Goal: Task Accomplishment & Management: Manage account settings

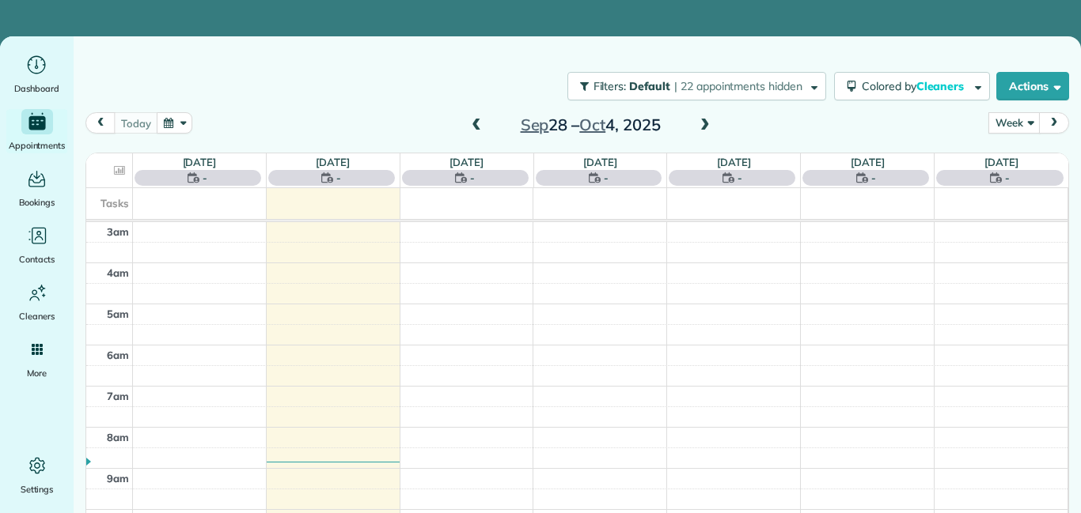
scroll to position [165, 0]
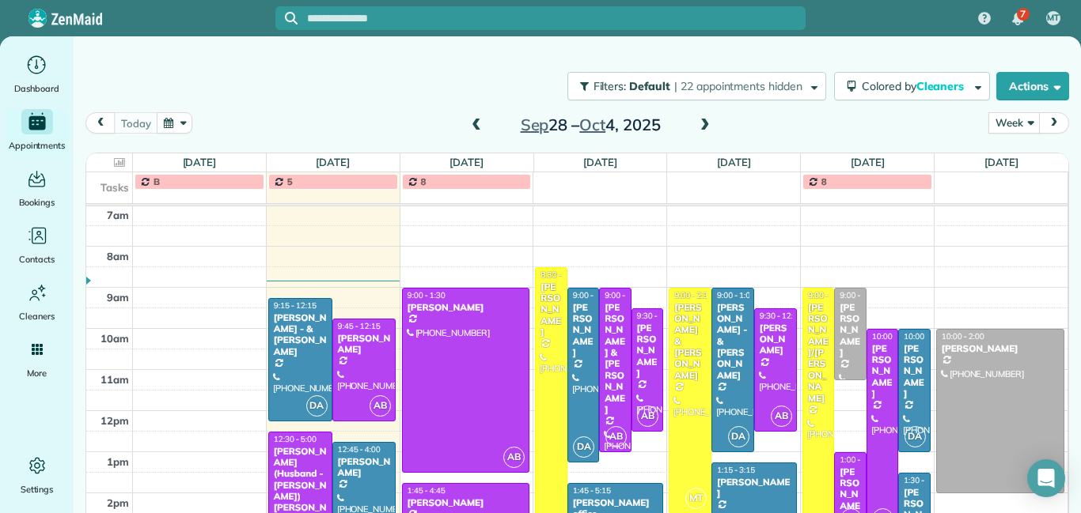
click at [543, 323] on div "[PERSON_NAME]" at bounding box center [550, 310] width 22 height 57
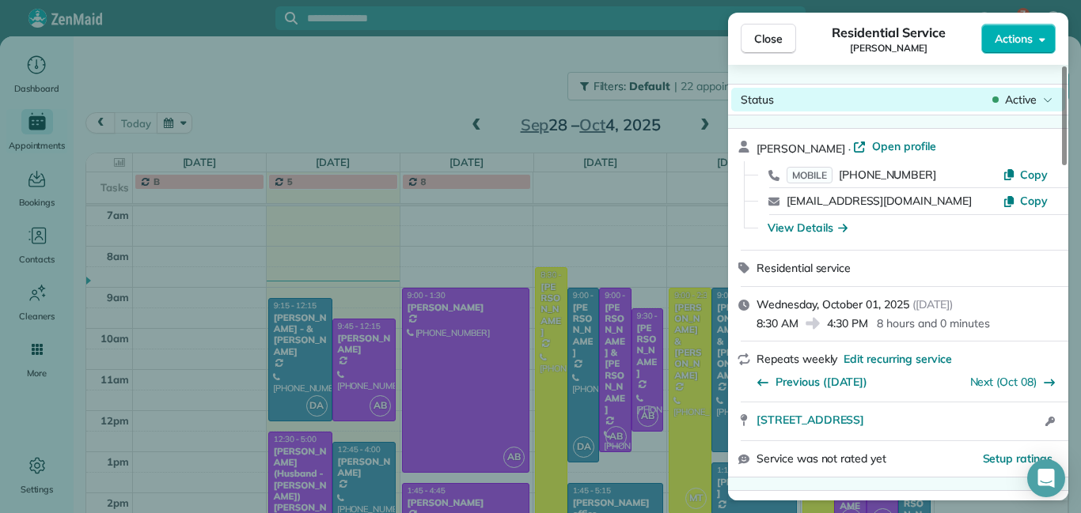
click at [1018, 110] on body "7 MT Dashboard Appointments Bookings Contacts Cleaners Invoices Payroll Reports…" at bounding box center [540, 256] width 1081 height 513
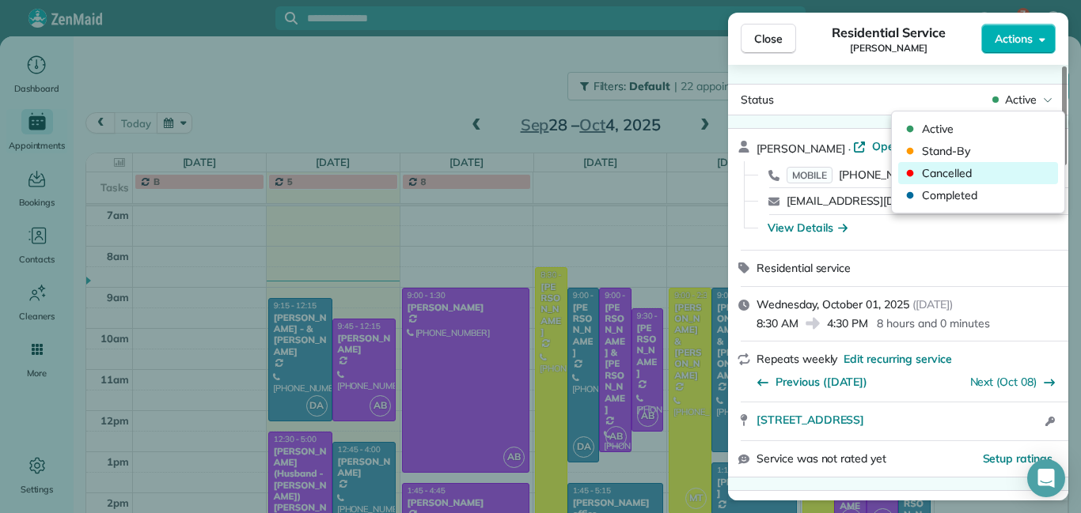
click at [961, 173] on span "Cancelled" at bounding box center [988, 173] width 133 height 16
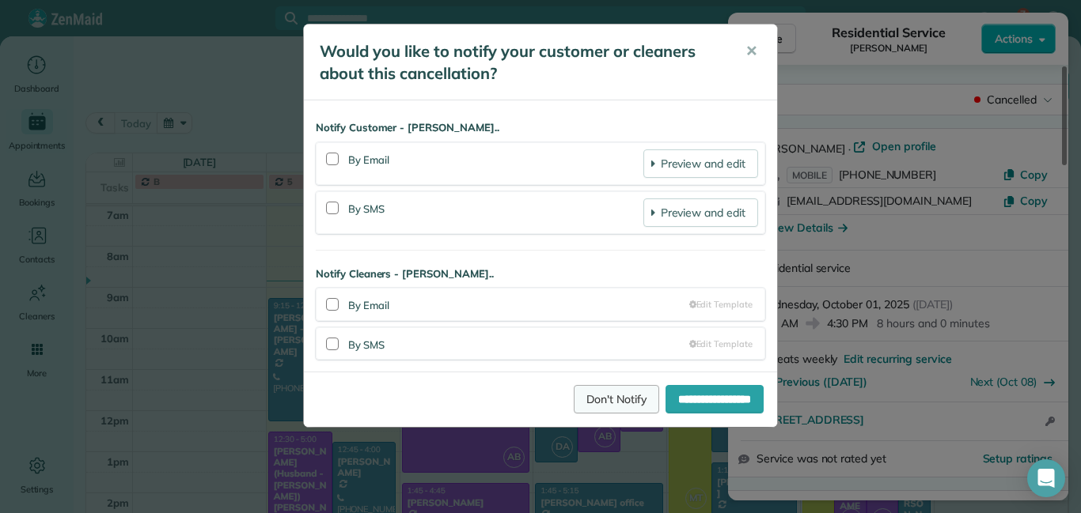
click at [575, 397] on link "Don't Notify" at bounding box center [615, 399] width 85 height 28
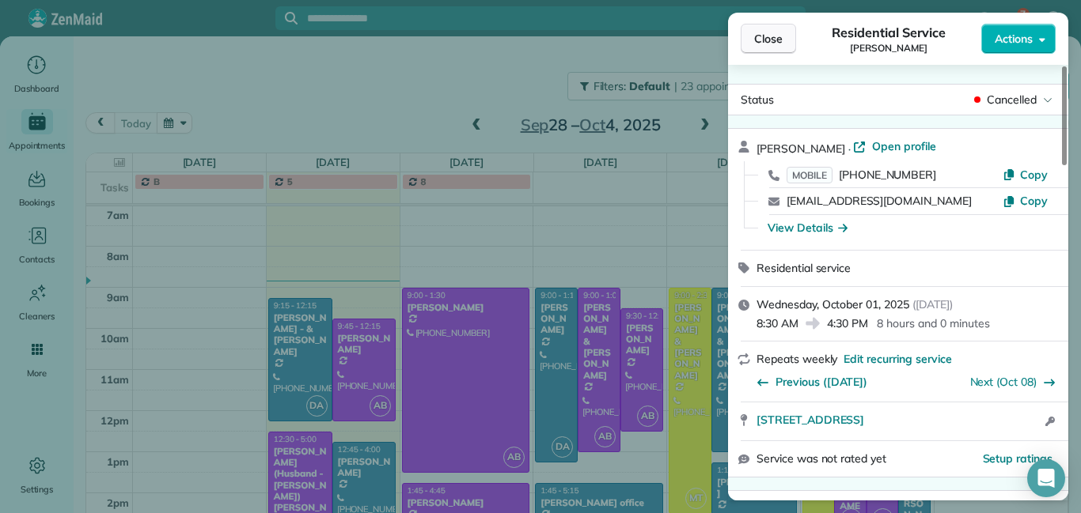
click at [755, 47] on button "Close" at bounding box center [767, 39] width 55 height 30
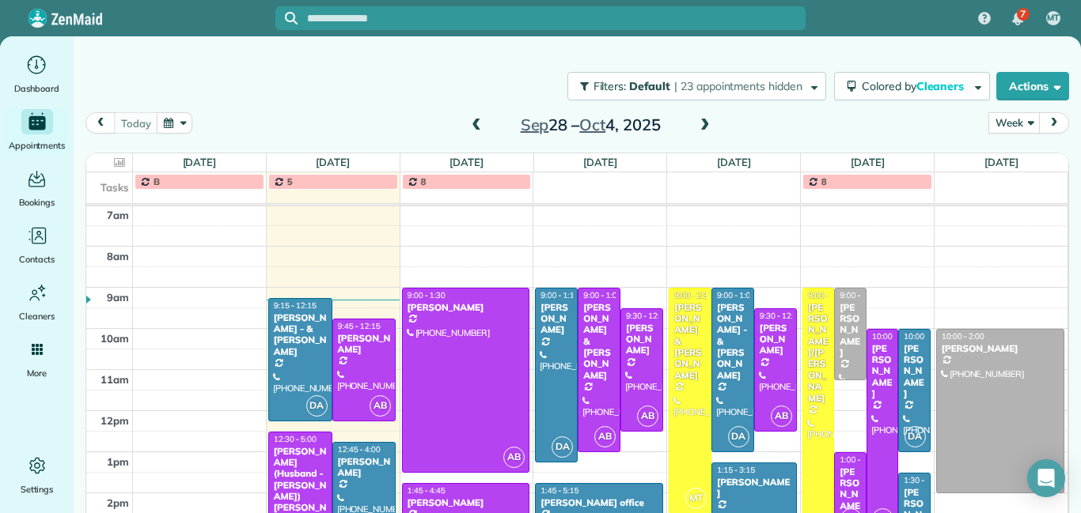
click at [709, 128] on span at bounding box center [704, 126] width 17 height 14
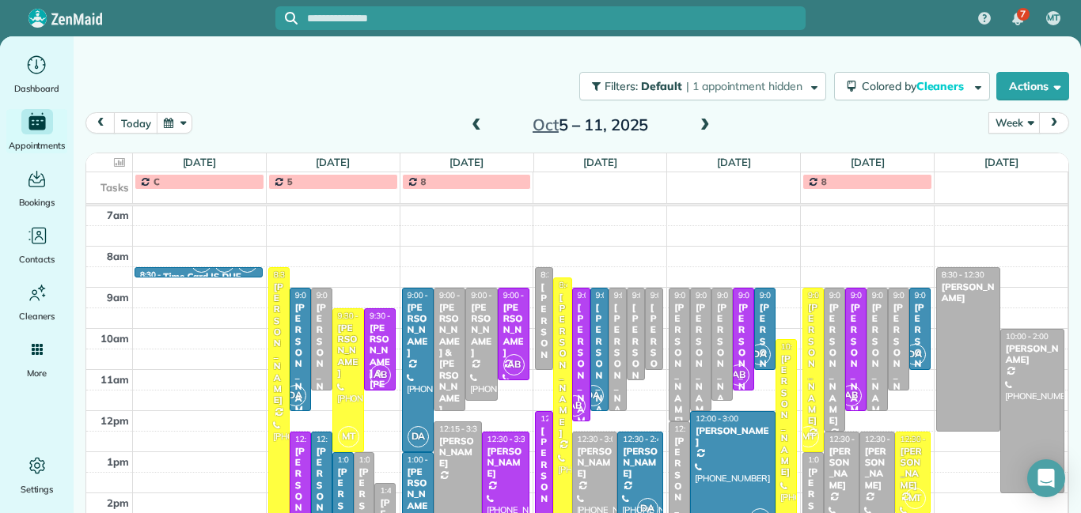
click at [473, 125] on span at bounding box center [475, 126] width 17 height 14
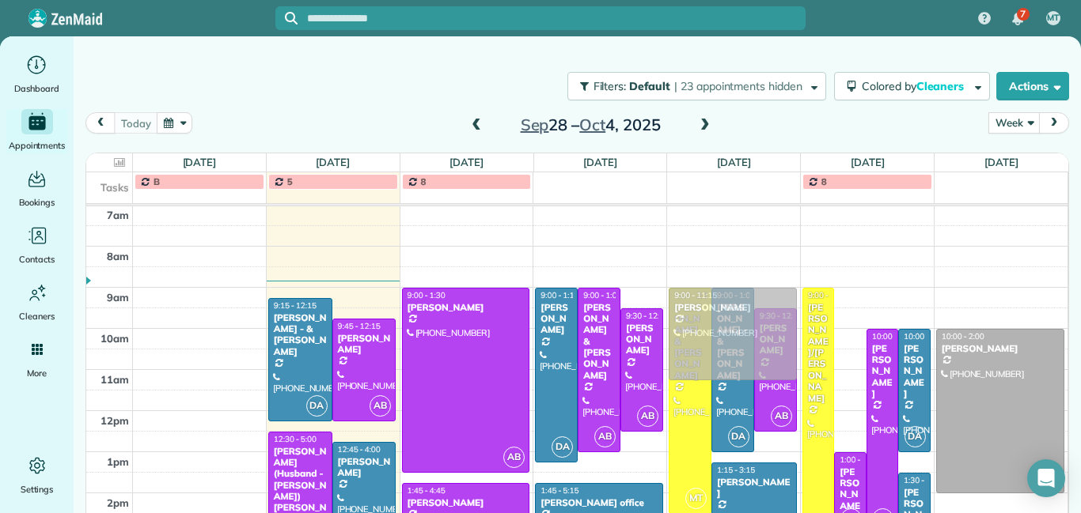
drag, startPoint x: 854, startPoint y: 353, endPoint x: 789, endPoint y: 357, distance: 65.8
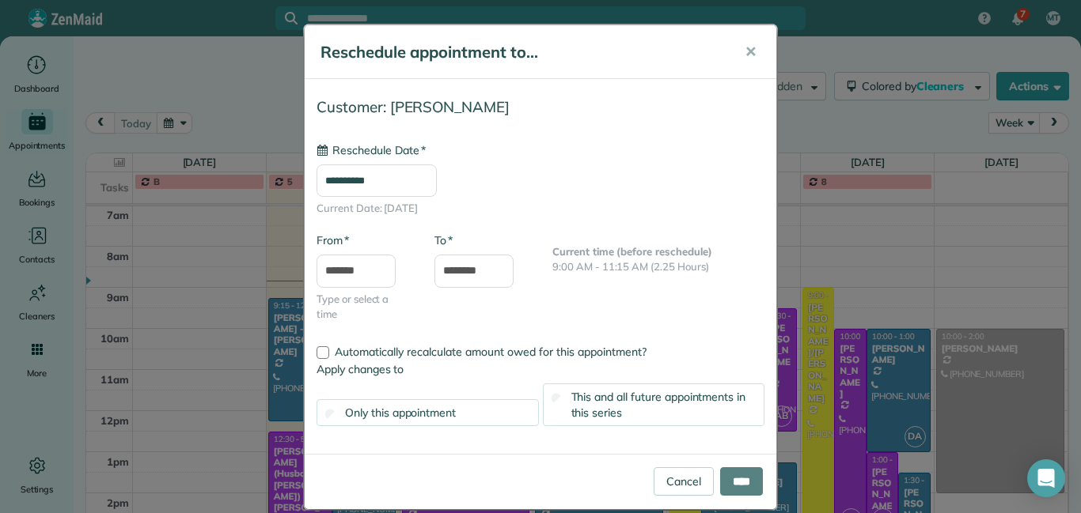
type input "**********"
click at [706, 417] on div "This and all future appointments in this series" at bounding box center [654, 405] width 222 height 43
click at [732, 483] on input "****" at bounding box center [741, 481] width 43 height 28
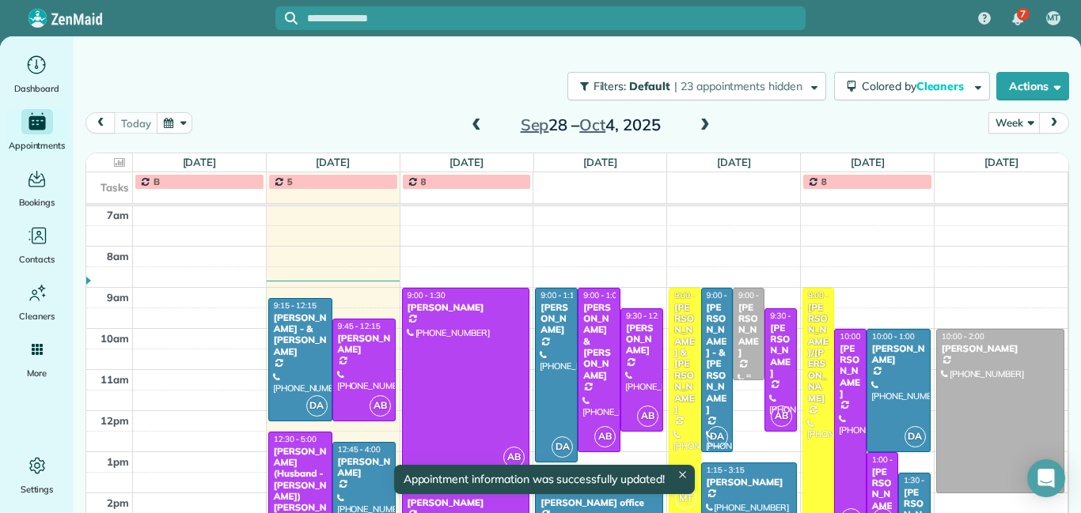
click at [742, 332] on div "[PERSON_NAME]" at bounding box center [748, 330] width 22 height 57
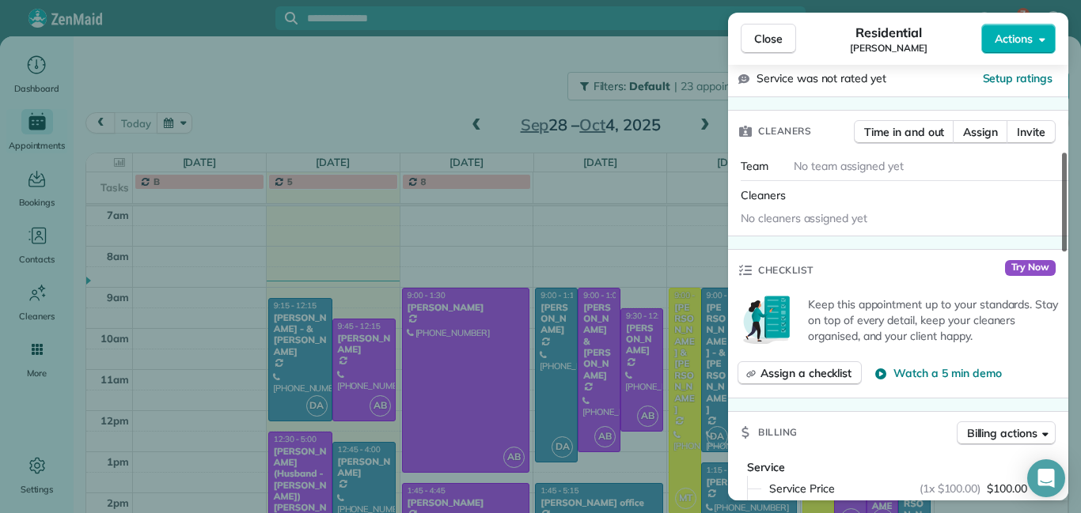
scroll to position [384, 0]
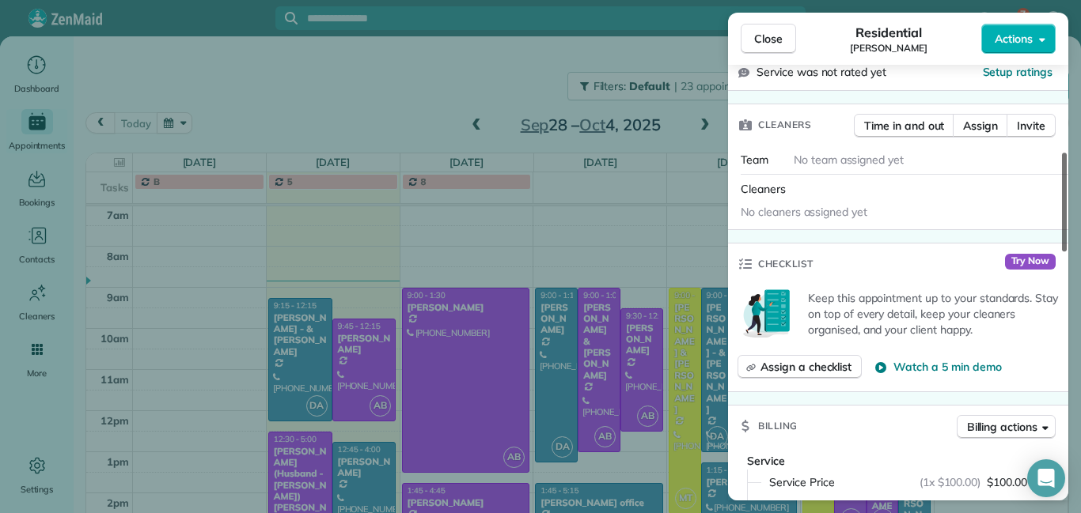
drag, startPoint x: 1064, startPoint y: 89, endPoint x: 1077, endPoint y: 175, distance: 87.3
click at [1066, 175] on div at bounding box center [1064, 202] width 5 height 99
click at [973, 119] on span "Assign" at bounding box center [980, 126] width 35 height 16
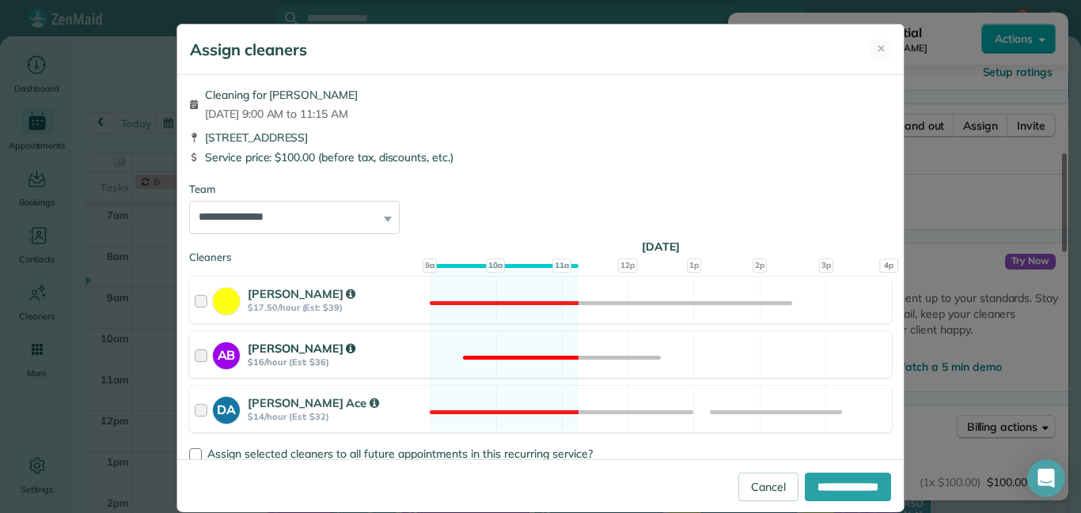
click at [202, 354] on div at bounding box center [204, 354] width 18 height 29
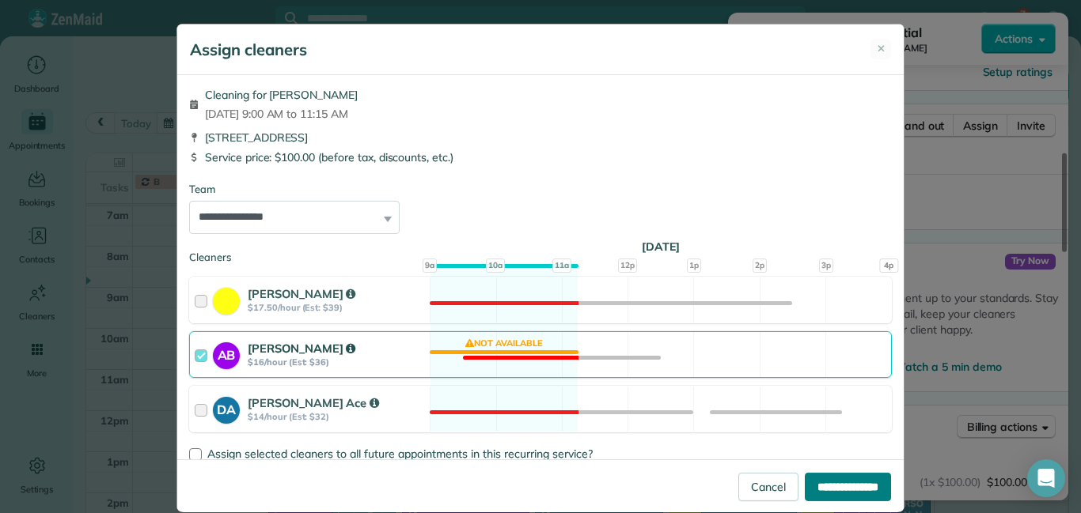
click at [827, 483] on input "**********" at bounding box center [847, 487] width 86 height 28
type input "**********"
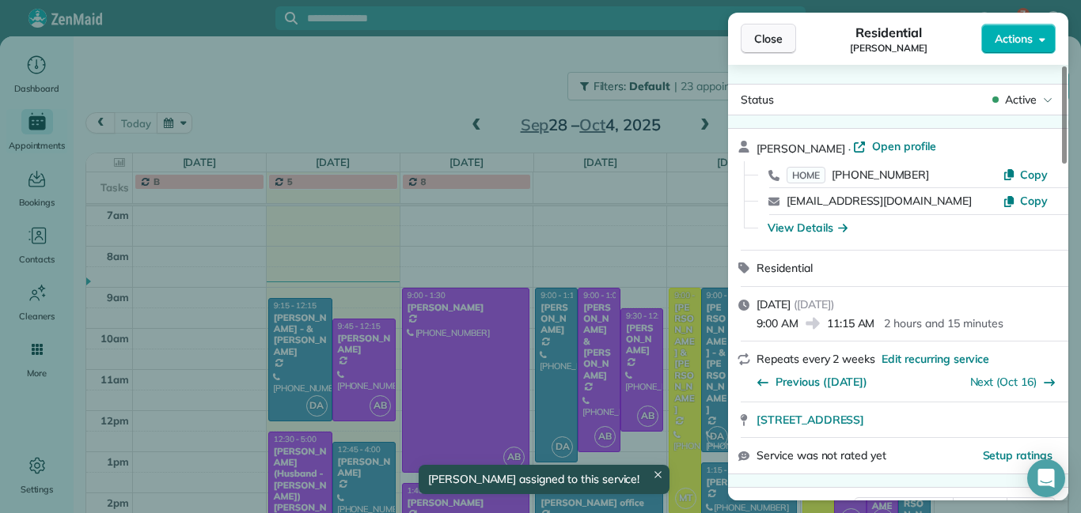
click at [760, 48] on button "Close" at bounding box center [767, 39] width 55 height 30
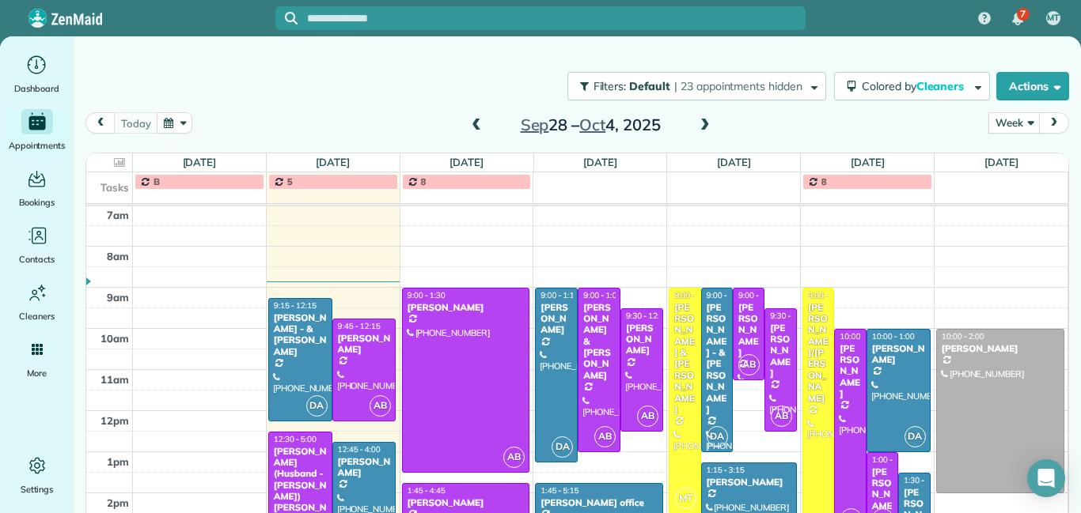
click at [706, 127] on span at bounding box center [704, 126] width 17 height 14
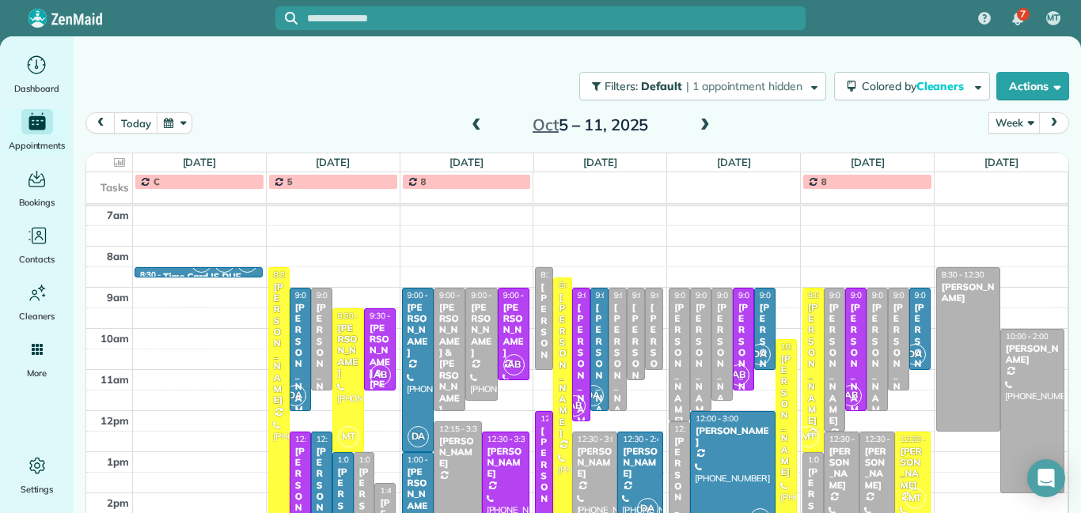
click at [706, 127] on span at bounding box center [704, 126] width 17 height 14
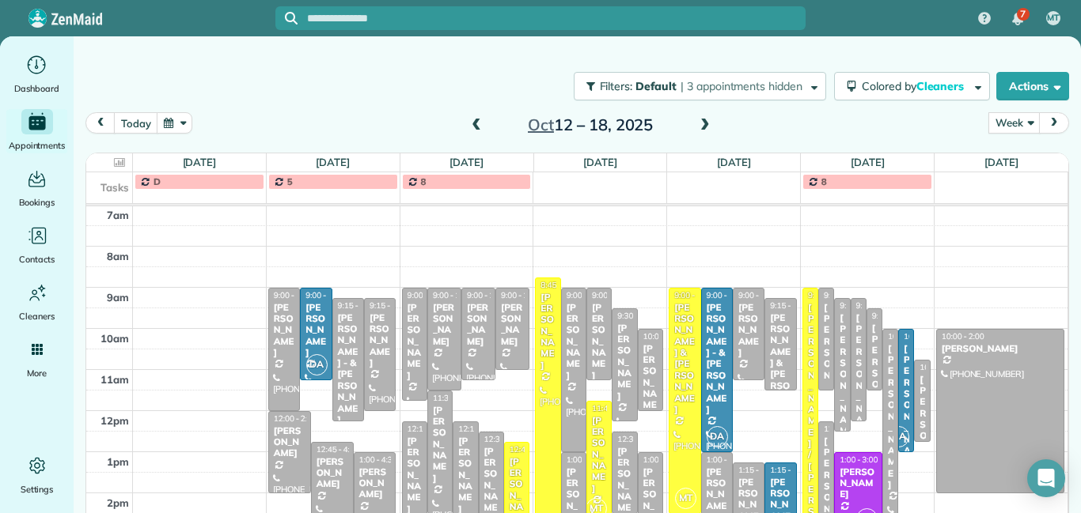
click at [479, 122] on span at bounding box center [475, 126] width 17 height 14
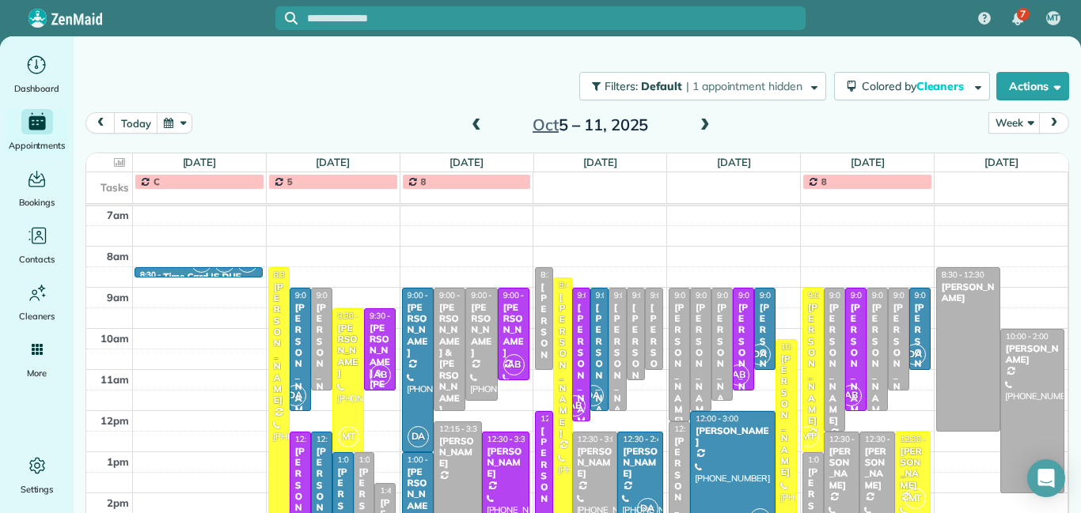
click at [479, 122] on span at bounding box center [475, 126] width 17 height 14
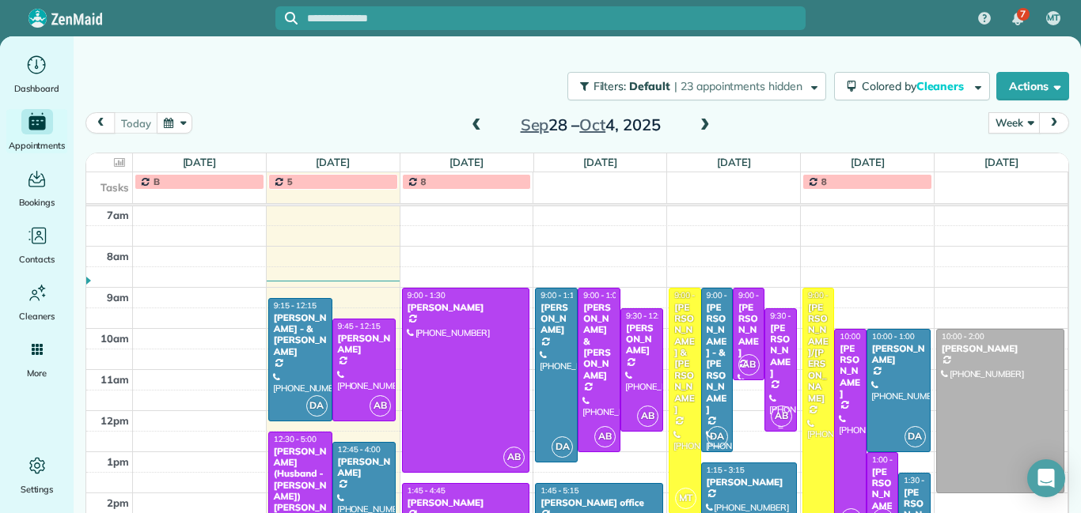
click at [778, 343] on div "[PERSON_NAME]" at bounding box center [780, 351] width 22 height 57
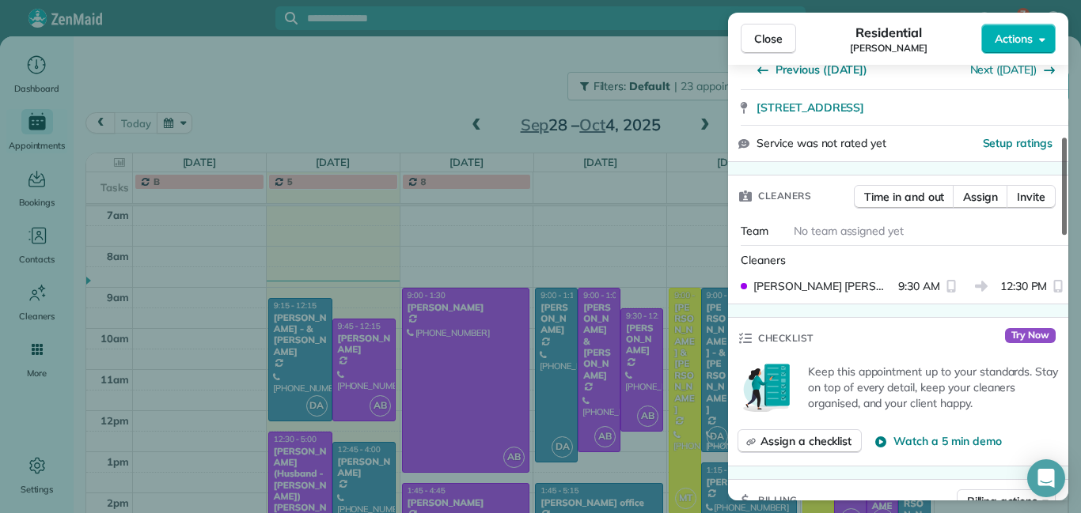
scroll to position [310, 0]
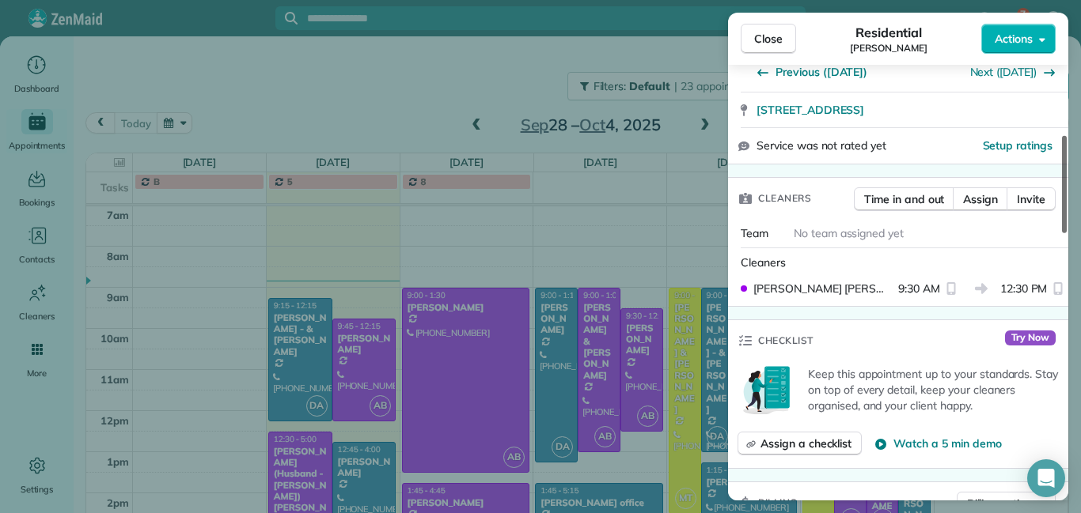
drag, startPoint x: 1065, startPoint y: 107, endPoint x: 1054, endPoint y: 176, distance: 70.5
click at [1062, 176] on div at bounding box center [1064, 184] width 5 height 97
click at [971, 198] on span "Assign" at bounding box center [980, 199] width 35 height 16
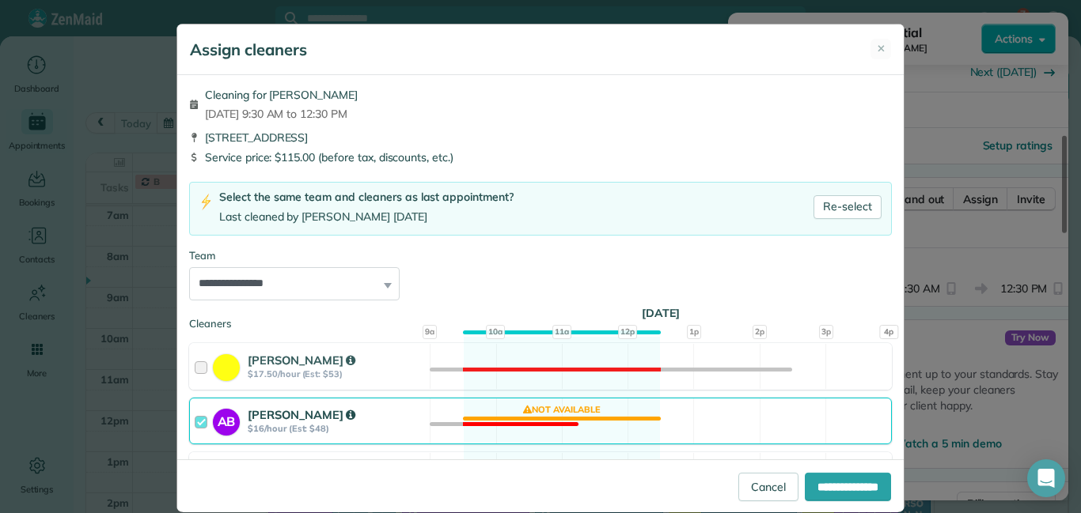
click at [202, 423] on div at bounding box center [204, 421] width 18 height 29
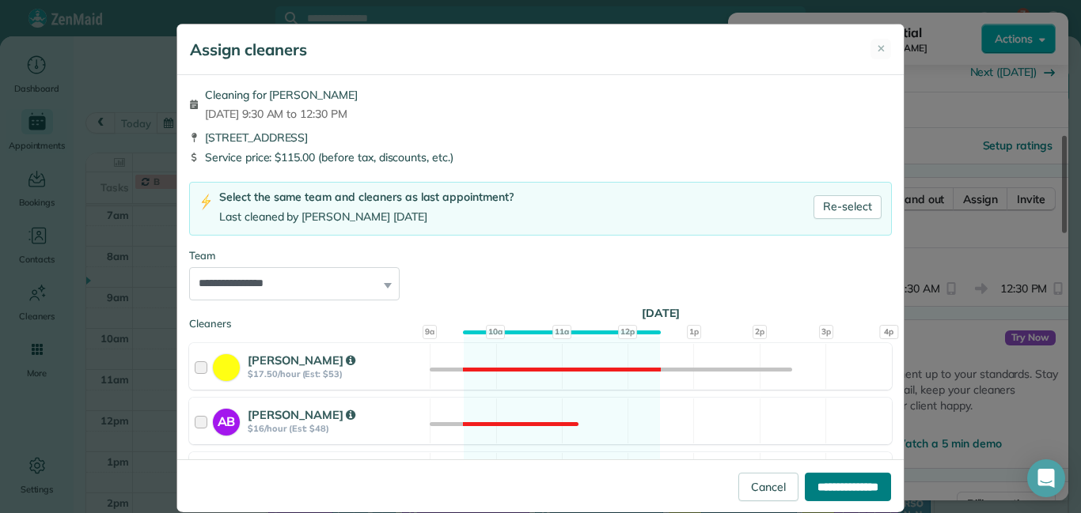
click at [808, 492] on input "**********" at bounding box center [847, 487] width 86 height 28
type input "**********"
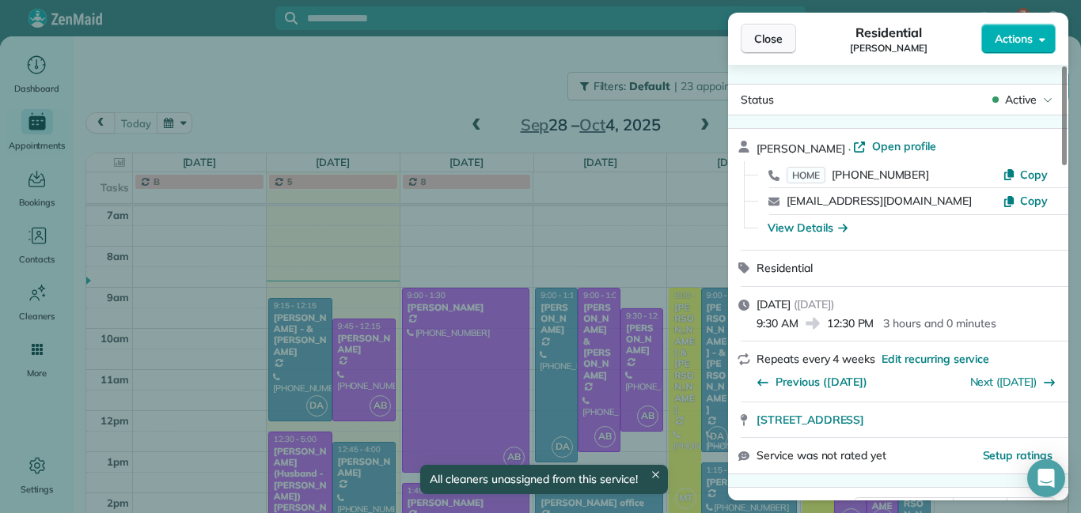
click at [763, 40] on span "Close" at bounding box center [768, 39] width 28 height 16
